Goal: Use online tool/utility: Utilize a website feature to perform a specific function

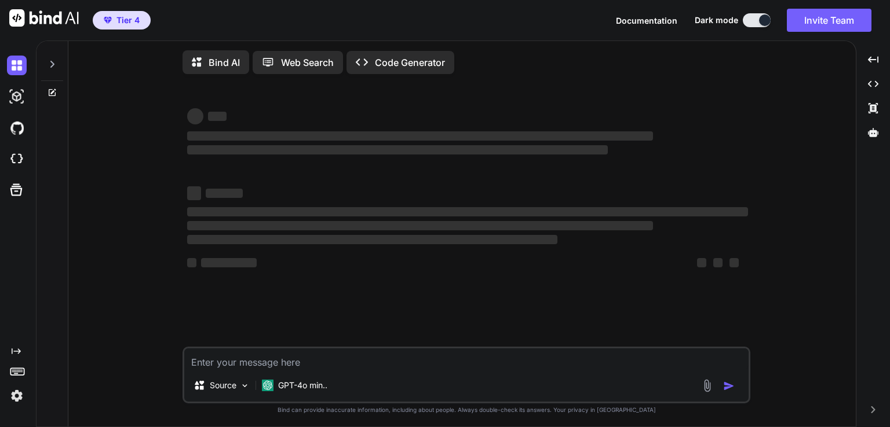
type textarea "x"
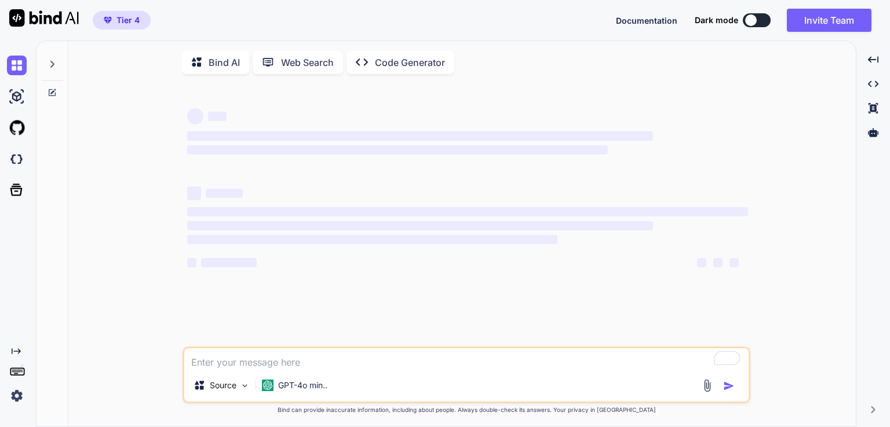
type textarea "x"
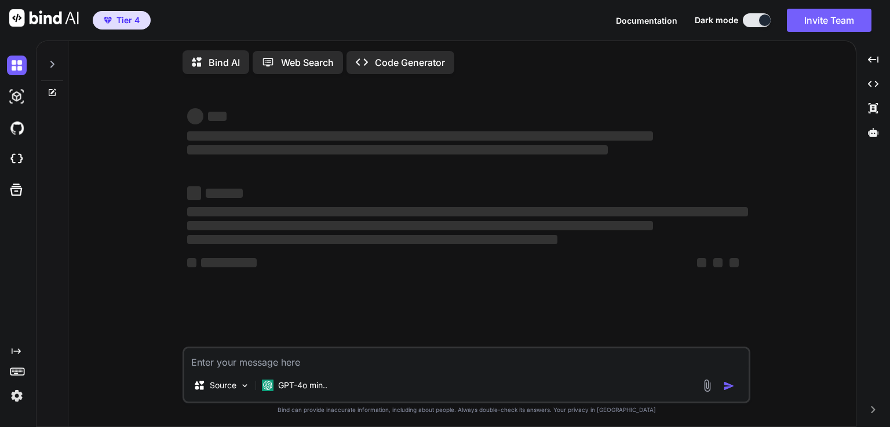
type textarea "x"
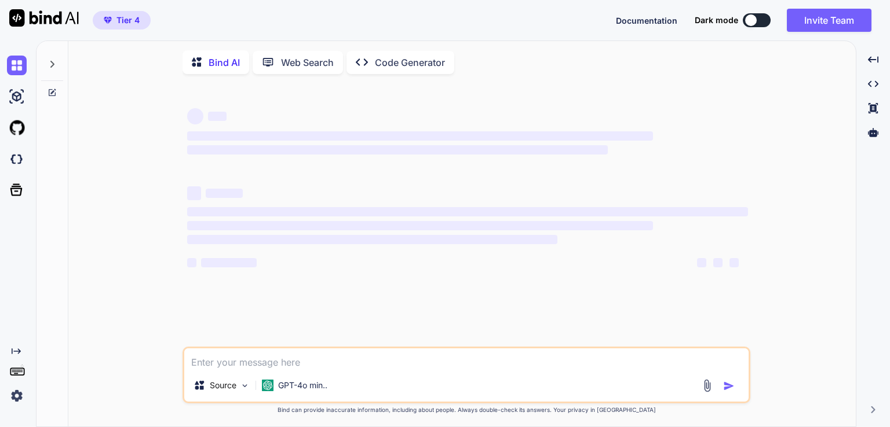
type textarea "x"
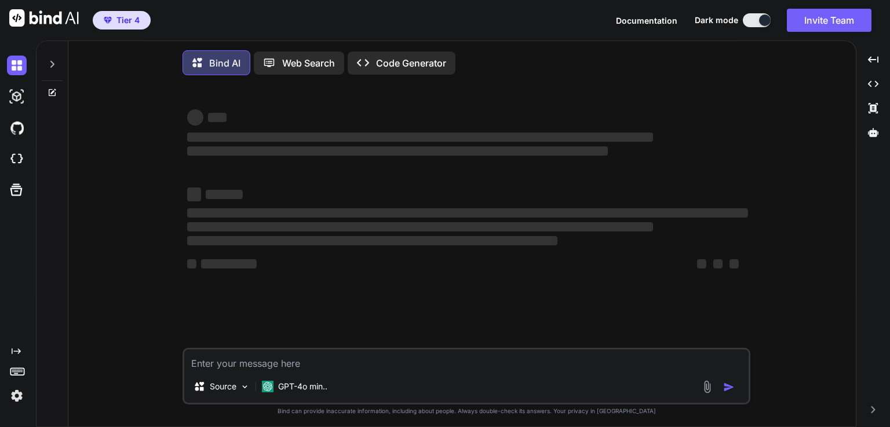
type textarea "x"
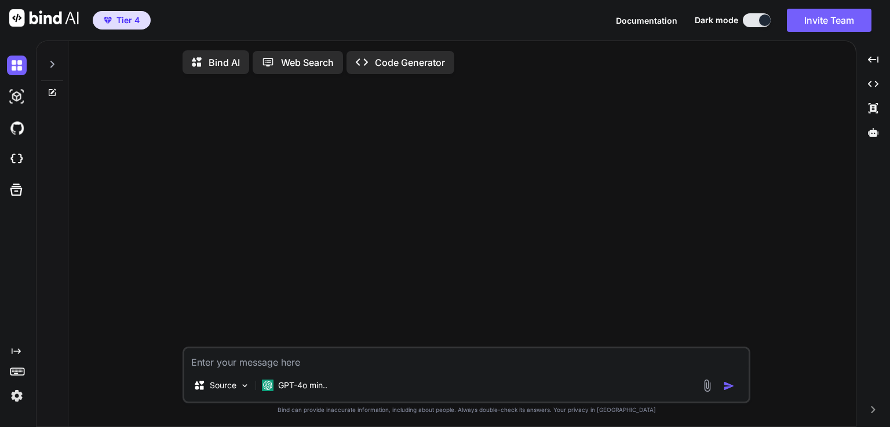
type textarea "x"
